Goal: Book appointment/travel/reservation

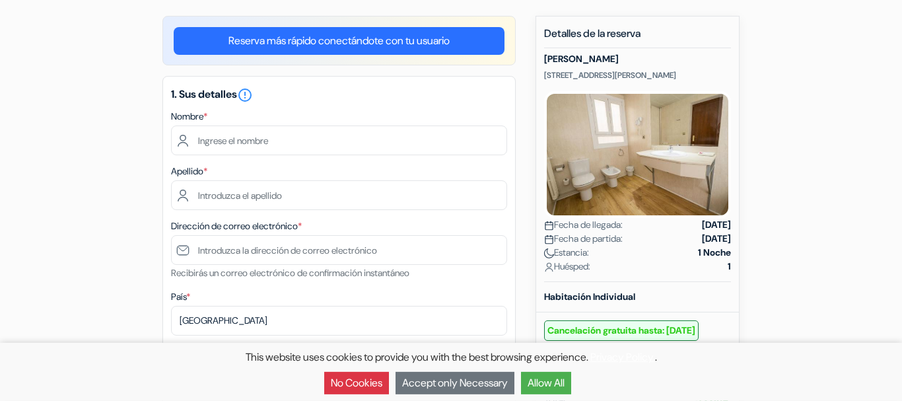
scroll to position [135, 0]
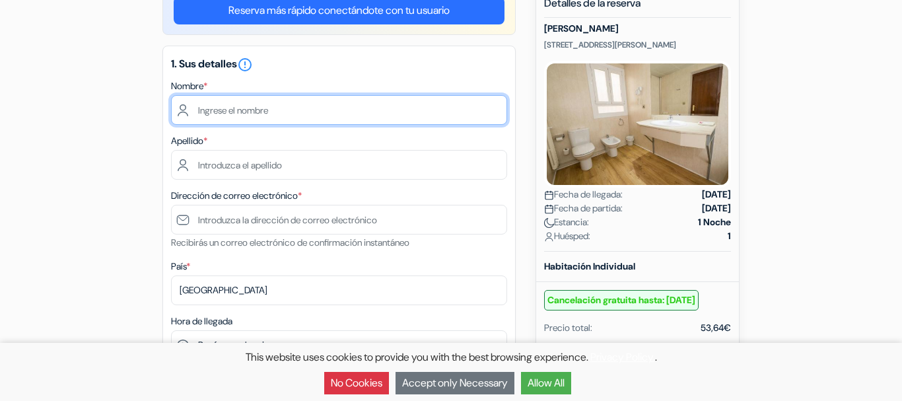
click at [225, 110] on input "text" at bounding box center [339, 110] width 336 height 30
type input "Bernadette"
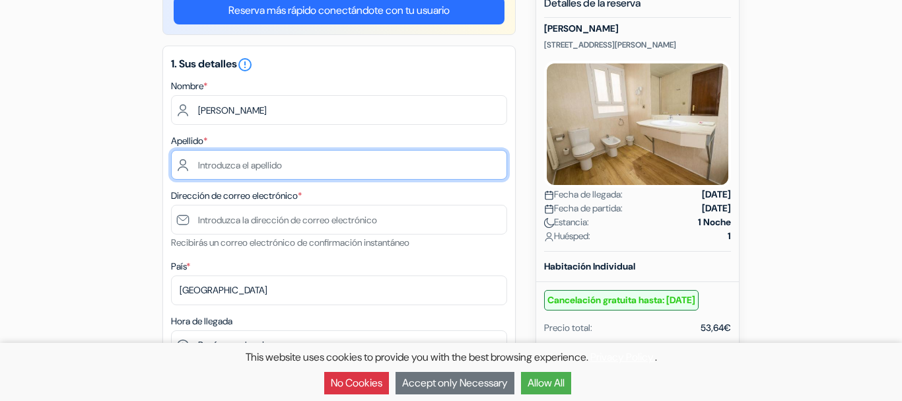
click at [205, 166] on input "text" at bounding box center [339, 165] width 336 height 30
type input "Doherty"
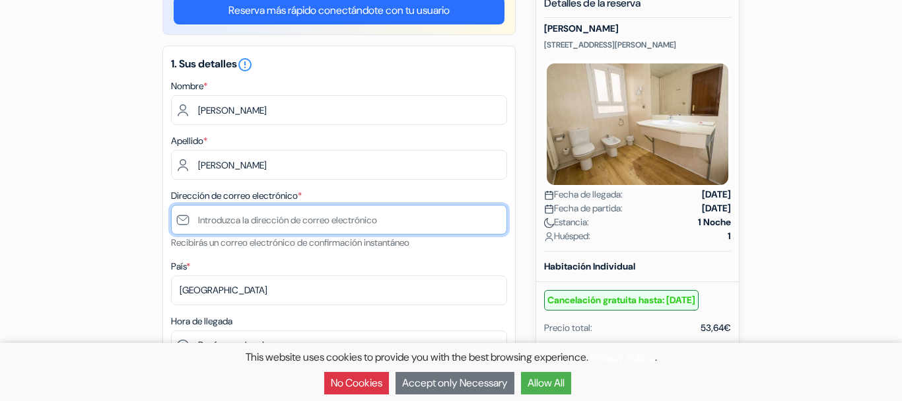
click at [209, 225] on input "text" at bounding box center [339, 220] width 336 height 30
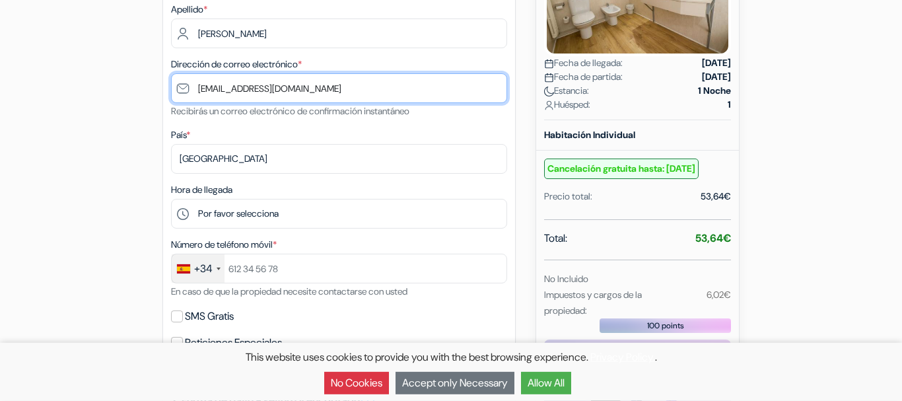
scroll to position [269, 0]
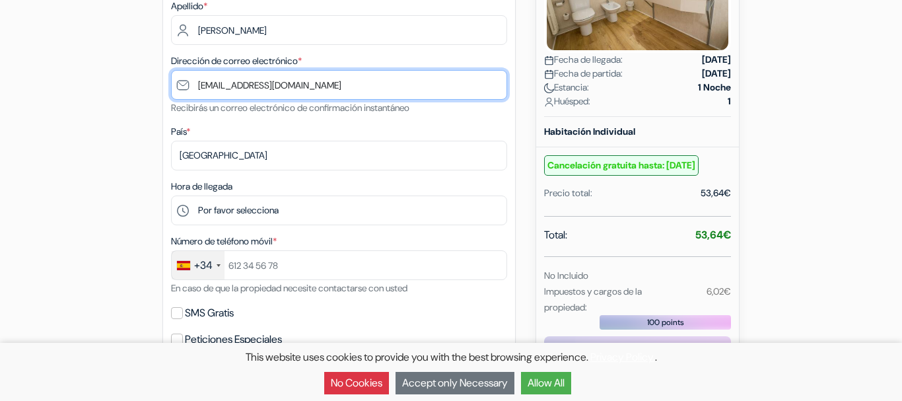
type input "[EMAIL_ADDRESS][DOMAIN_NAME]"
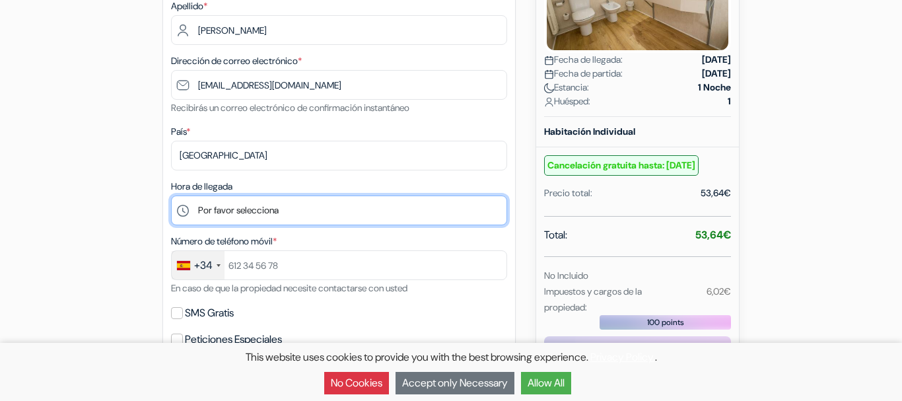
click at [171, 195] on select "Por favor selecciona 14:00 15:00 16:00 17:00 18:00 19:00 20:00 21:00 22:00 23:0…" at bounding box center [339, 210] width 336 height 30
select select "15"
click option "15:00" at bounding box center [0, 0] width 0 height 0
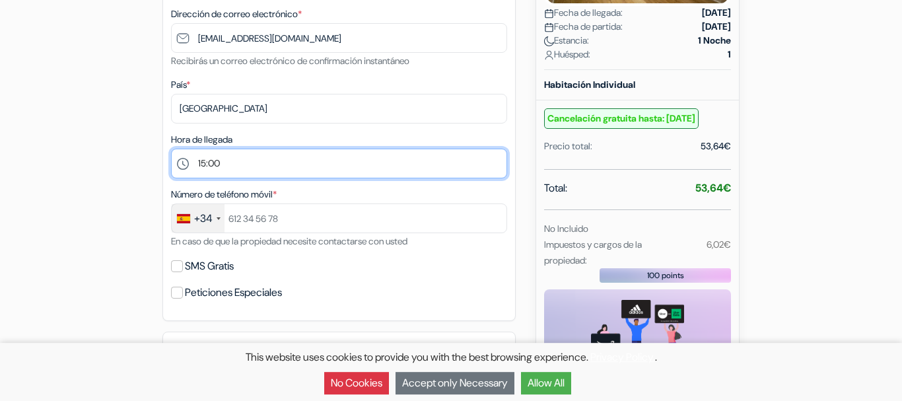
scroll to position [337, 0]
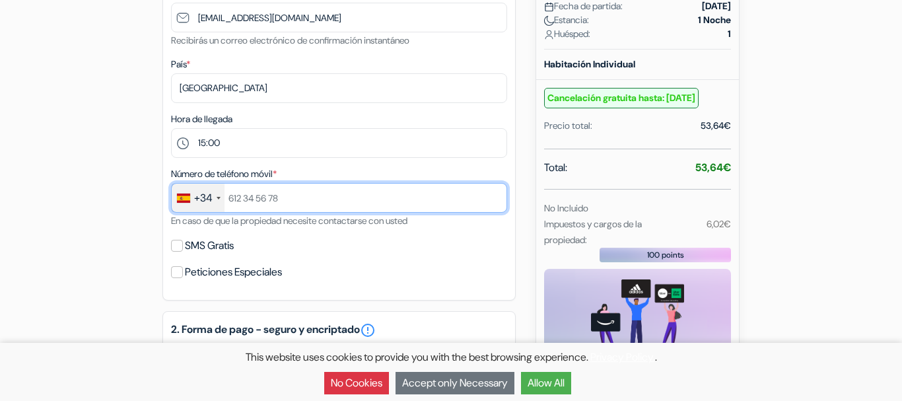
click at [230, 197] on input "text" at bounding box center [339, 198] width 336 height 30
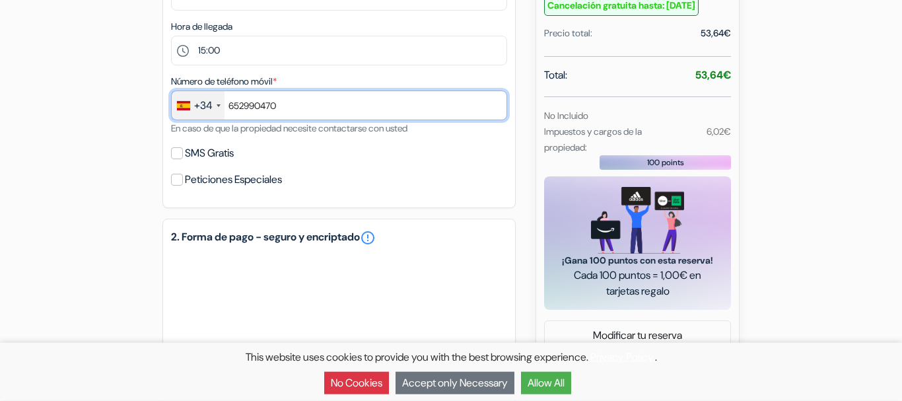
scroll to position [404, 0]
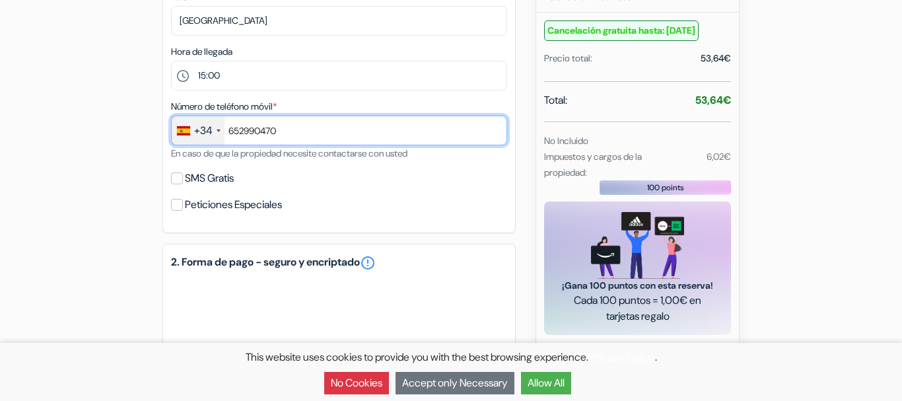
type input "652990470"
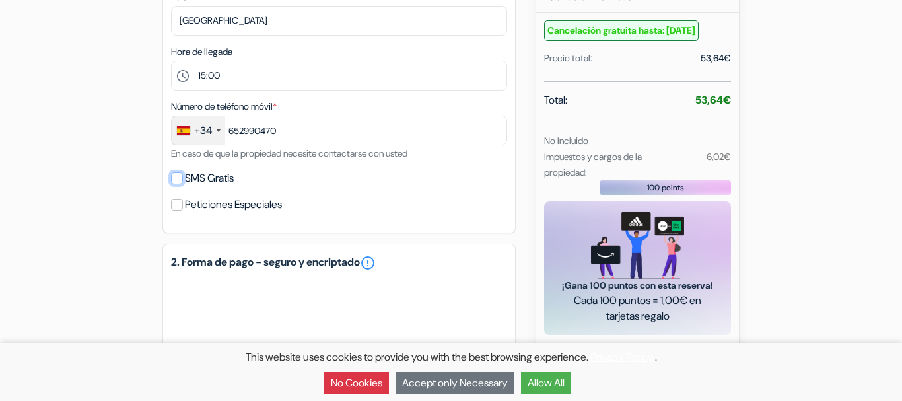
click at [177, 177] on input "SMS Gratis" at bounding box center [177, 178] width 12 height 12
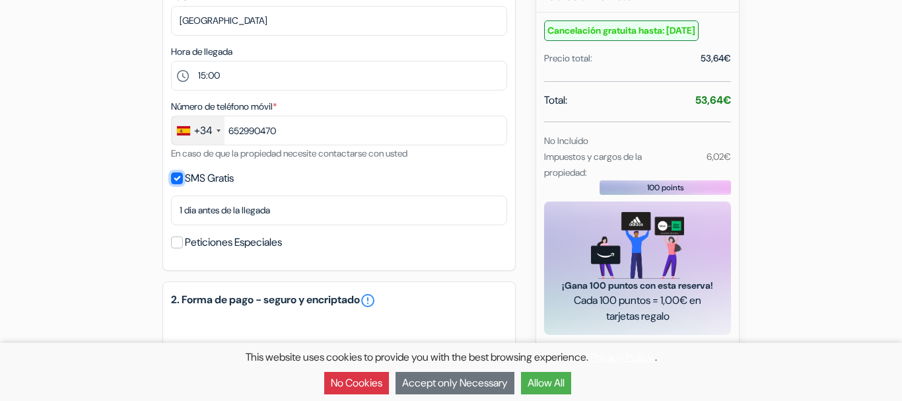
click at [174, 175] on input "SMS Gratis" at bounding box center [177, 178] width 12 height 12
checkbox input "false"
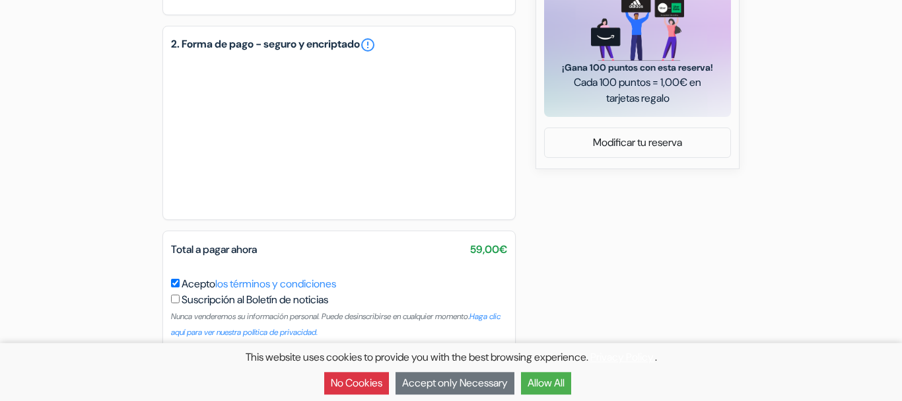
scroll to position [631, 0]
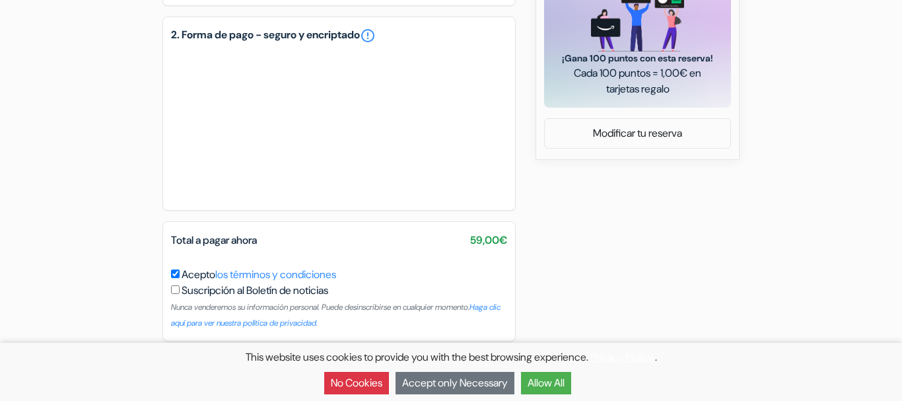
click at [362, 386] on button "No Cookies" at bounding box center [356, 383] width 65 height 22
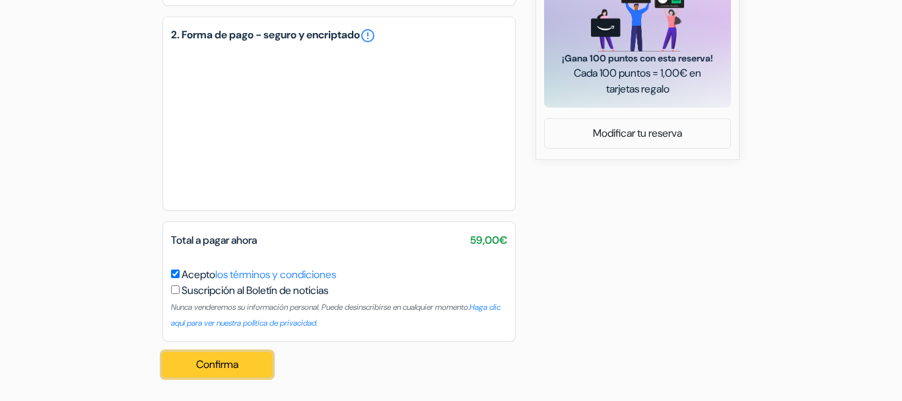
click at [211, 364] on button "Confirma Loading..." at bounding box center [217, 364] width 110 height 25
